Goal: Task Accomplishment & Management: Manage account settings

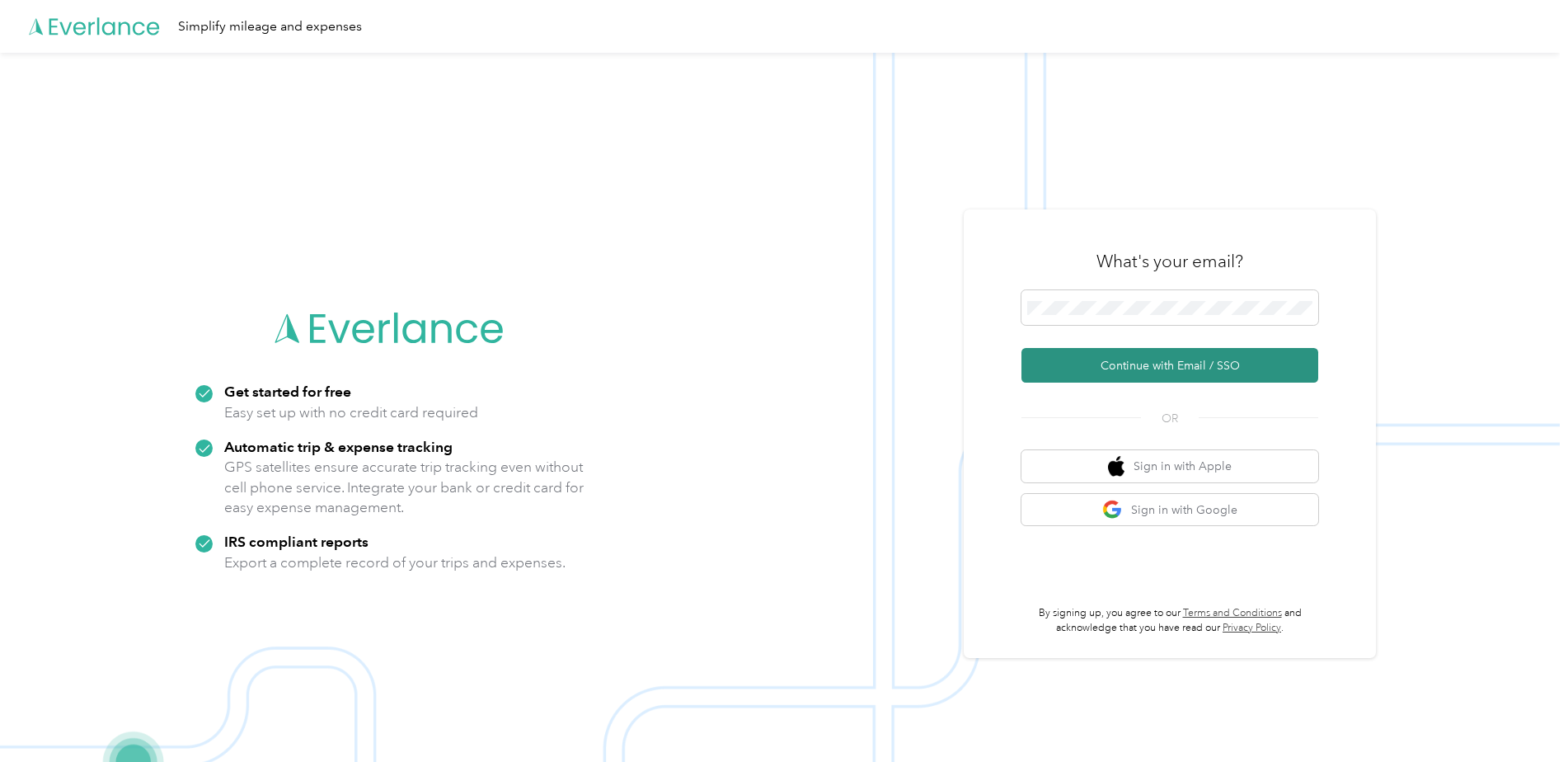
click at [1146, 361] on button "Continue with Email / SSO" at bounding box center [1170, 365] width 297 height 35
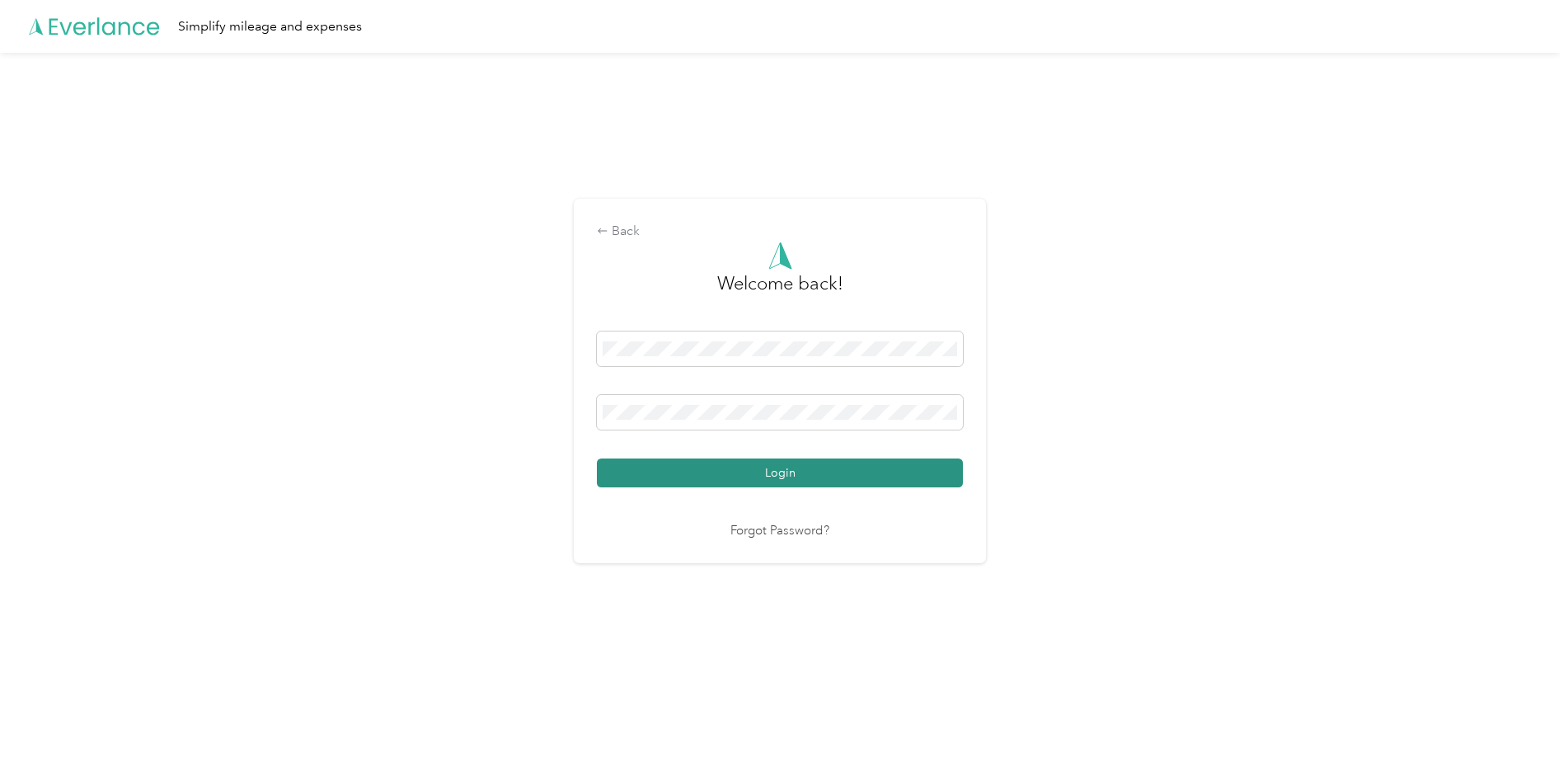
click at [799, 463] on button "Login" at bounding box center [780, 472] width 366 height 29
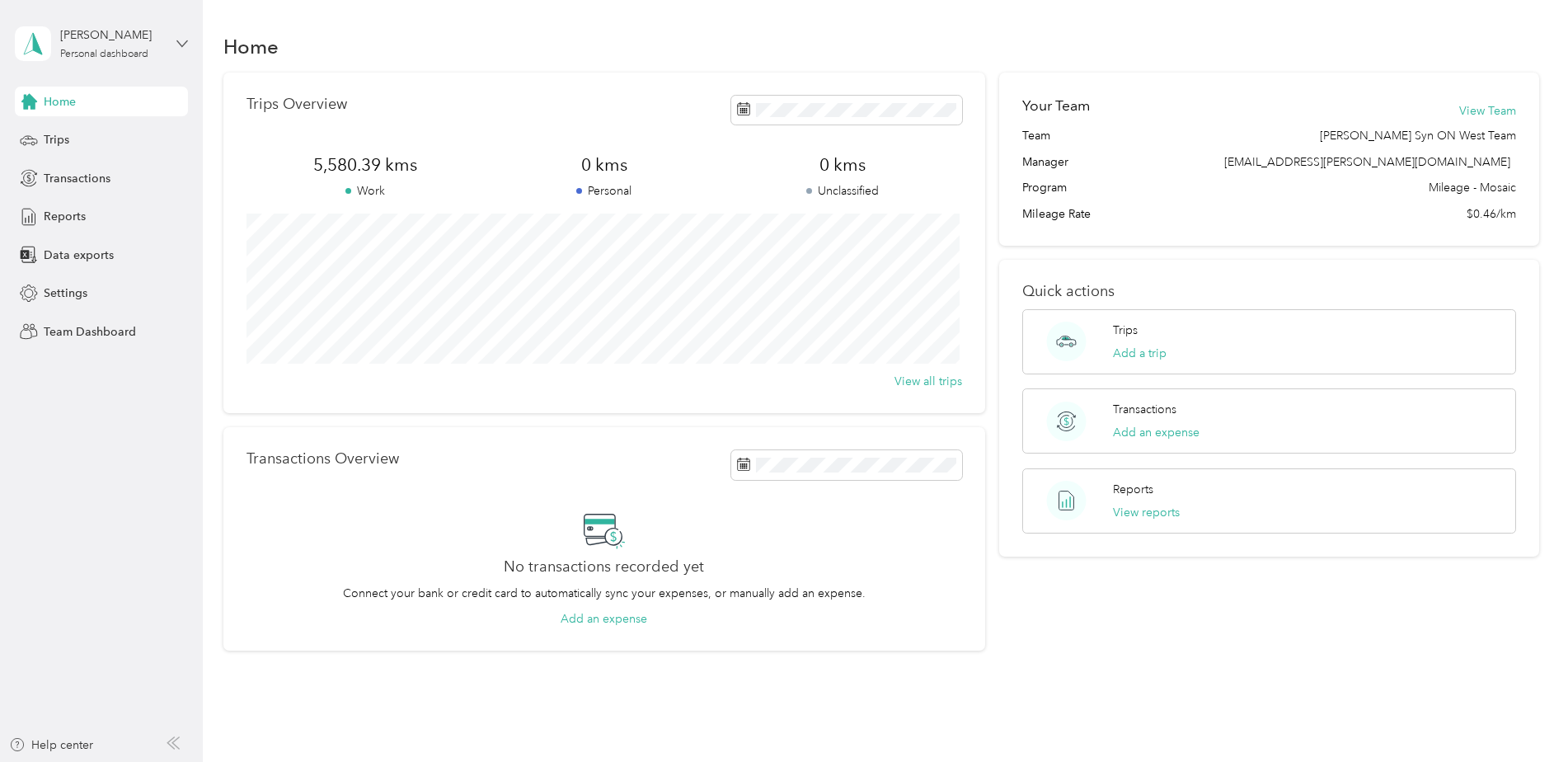
click at [179, 38] on icon at bounding box center [182, 43] width 11 height 11
click at [108, 128] on div "Team dashboard" at bounding box center [74, 135] width 88 height 17
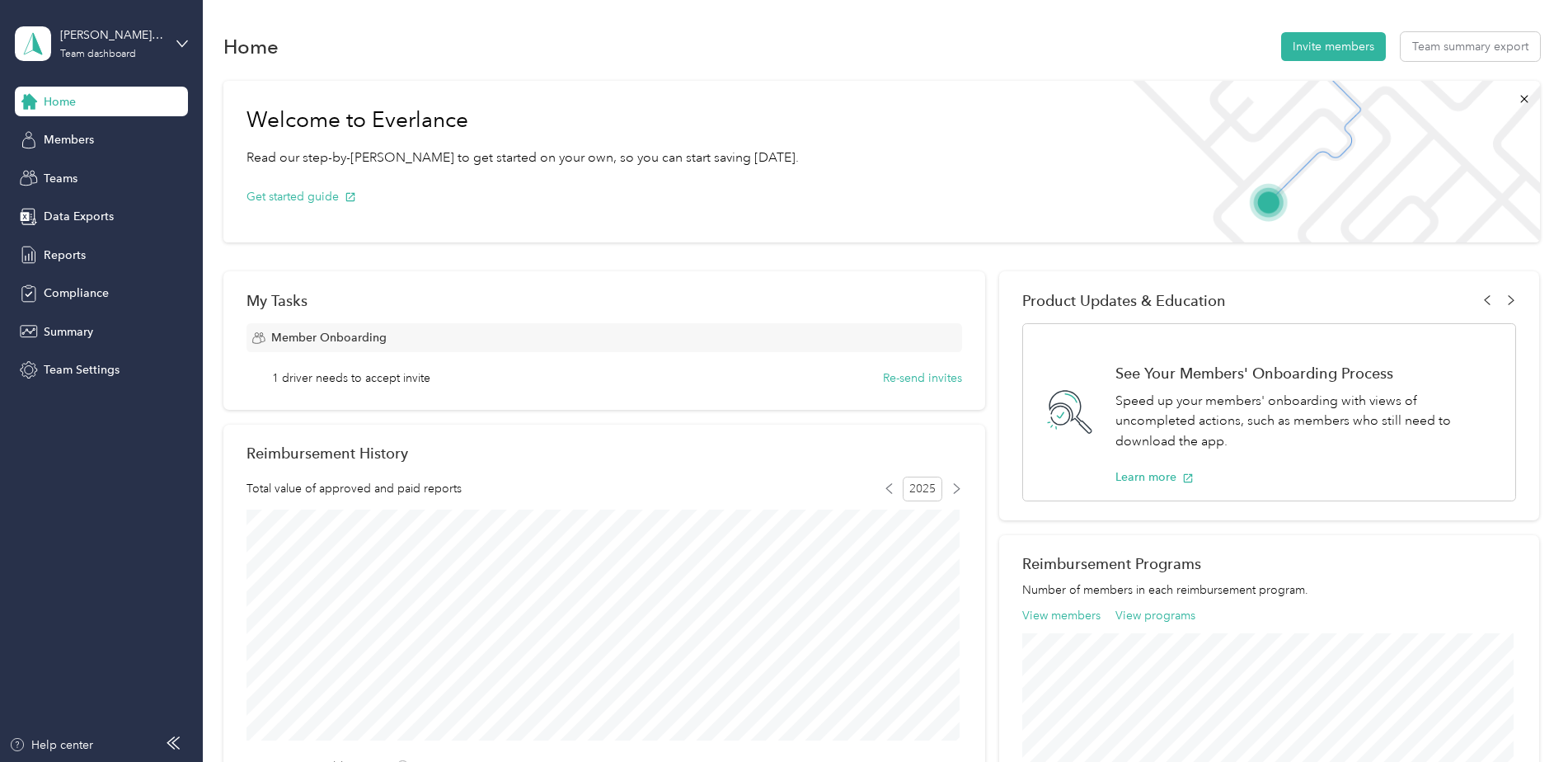
click at [313, 185] on div "Get started guide" at bounding box center [522, 197] width 552 height 58
click at [101, 141] on div "Members" at bounding box center [101, 141] width 173 height 30
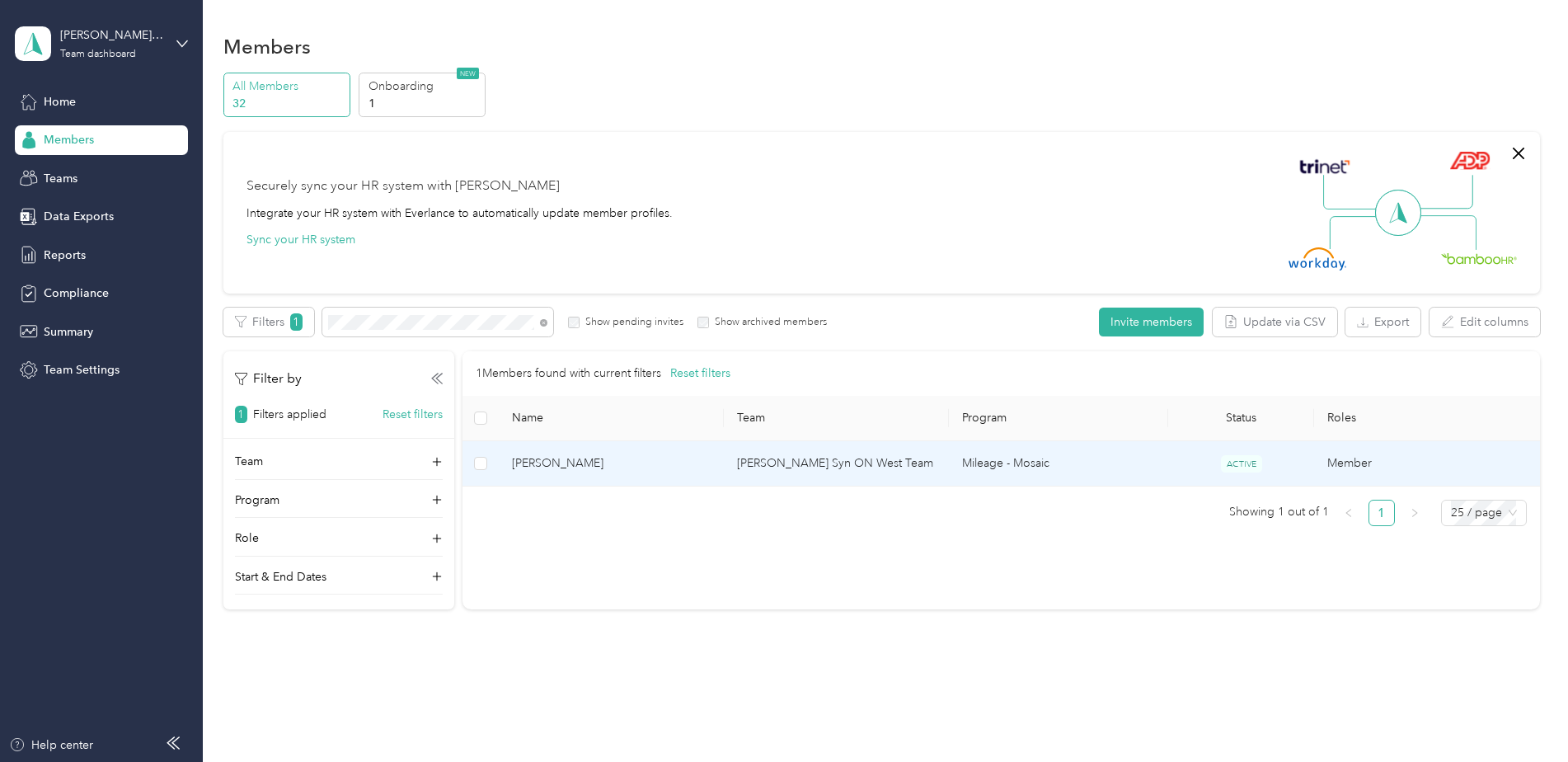
click at [565, 468] on span "[PERSON_NAME]" at bounding box center [611, 463] width 199 height 18
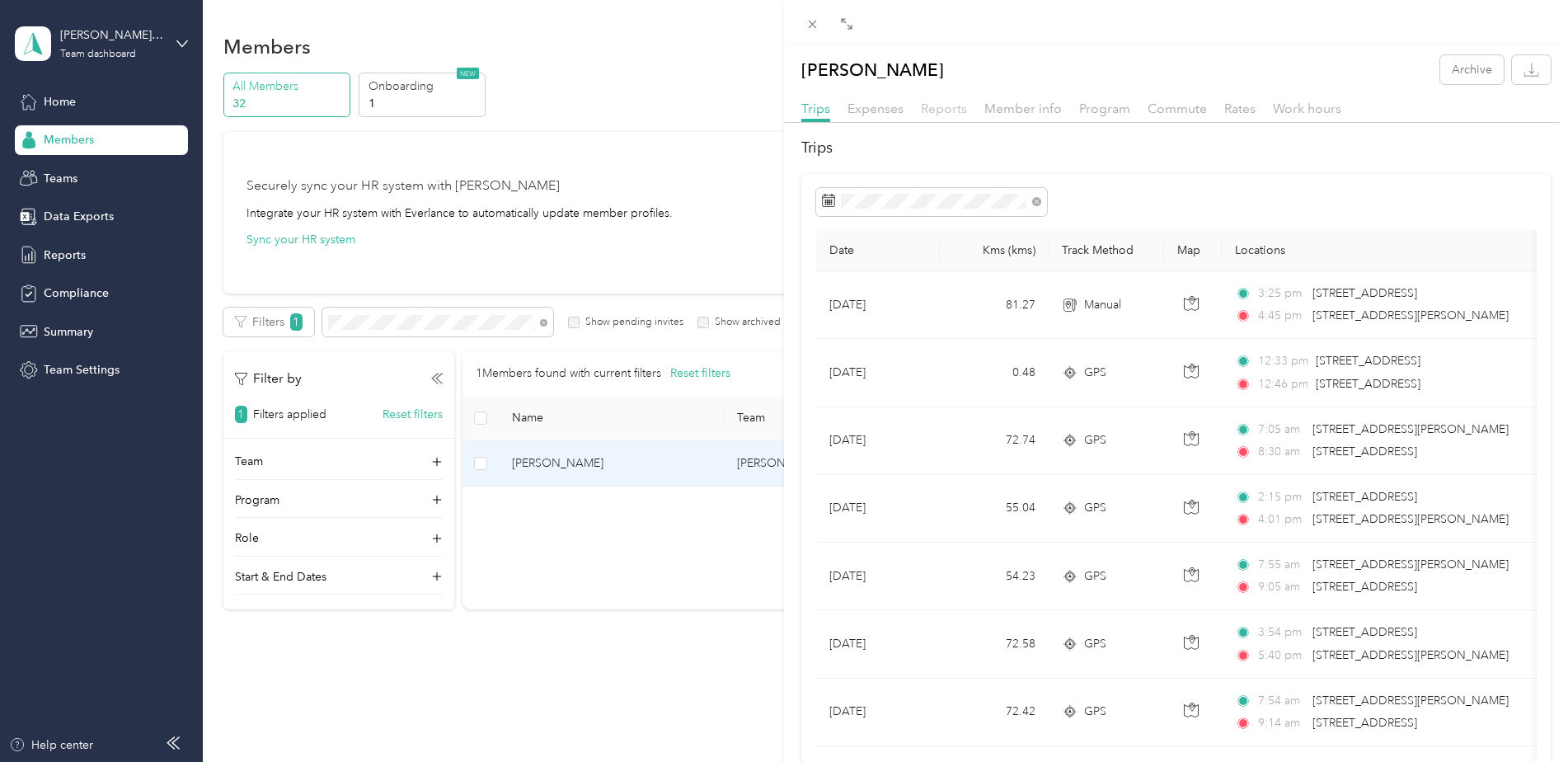
click at [948, 111] on span "Reports" at bounding box center [944, 108] width 46 height 16
